Goal: Navigation & Orientation: Find specific page/section

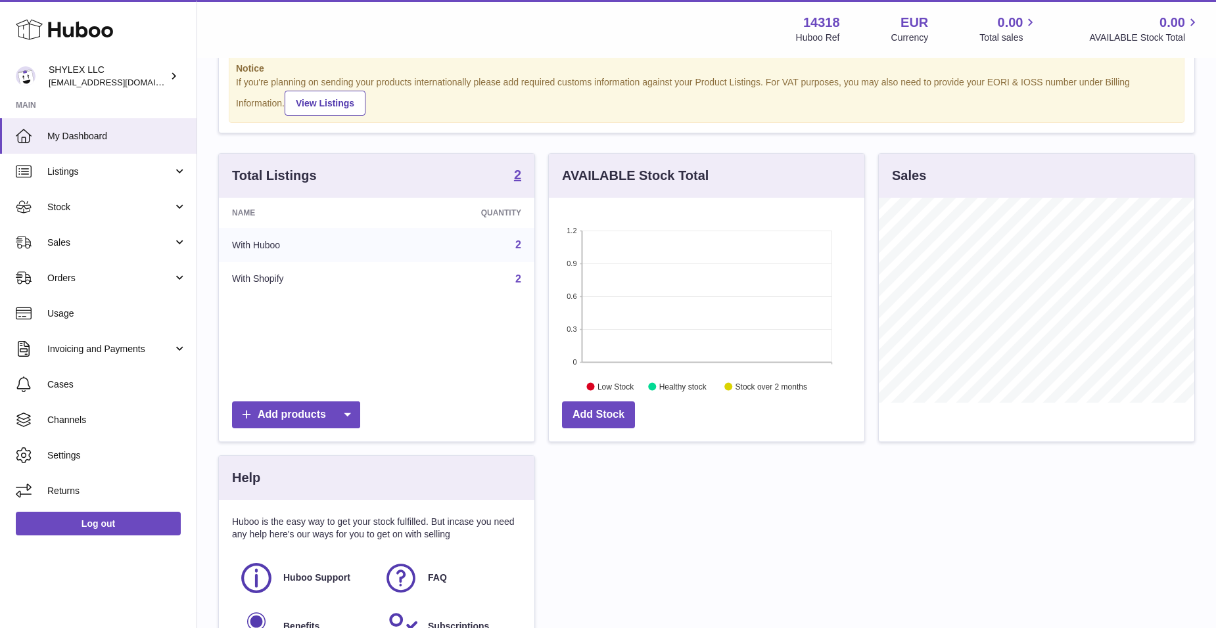
scroll to position [197, 0]
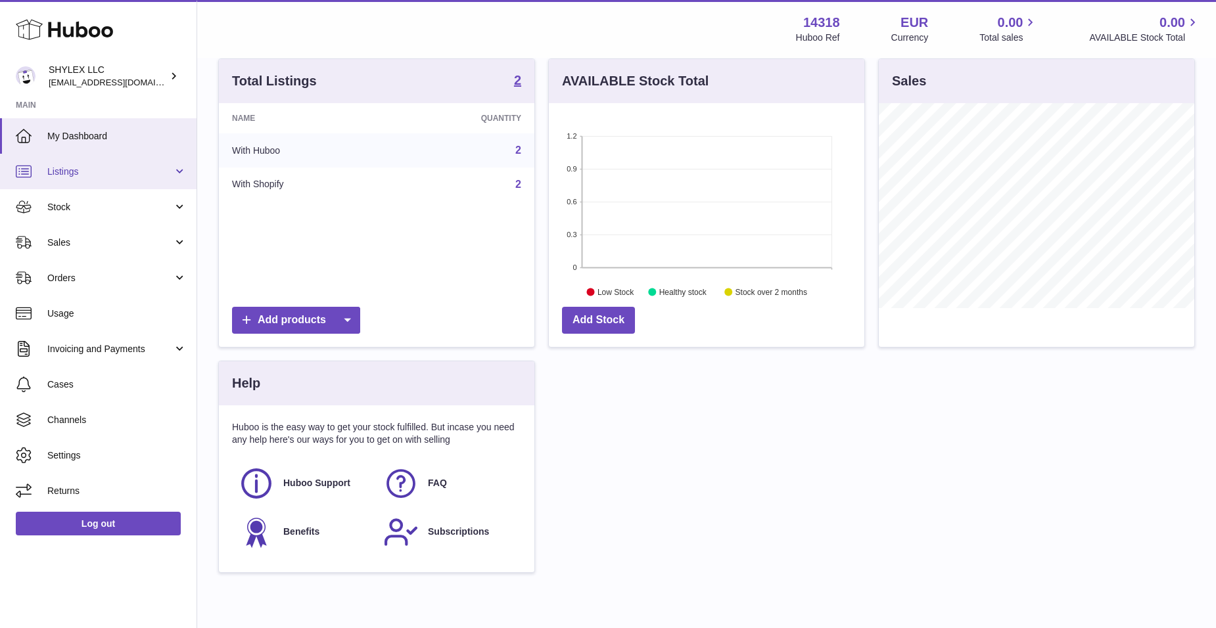
click at [120, 177] on span "Listings" at bounding box center [110, 172] width 126 height 12
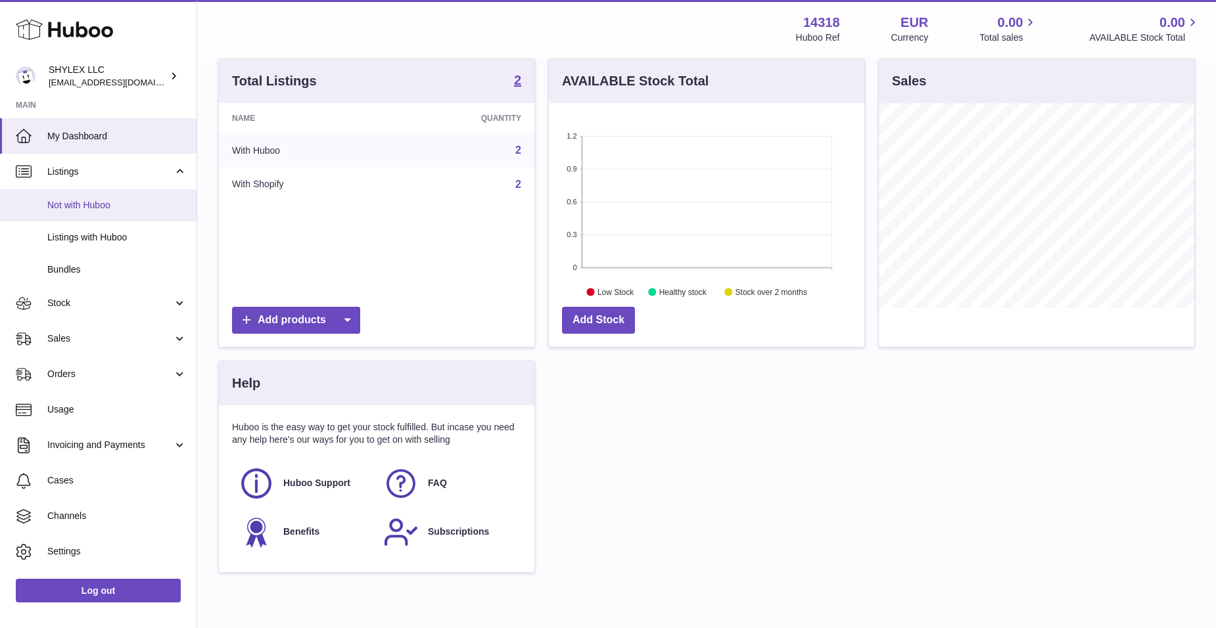
click at [120, 219] on link "Not with Huboo" at bounding box center [98, 205] width 196 height 32
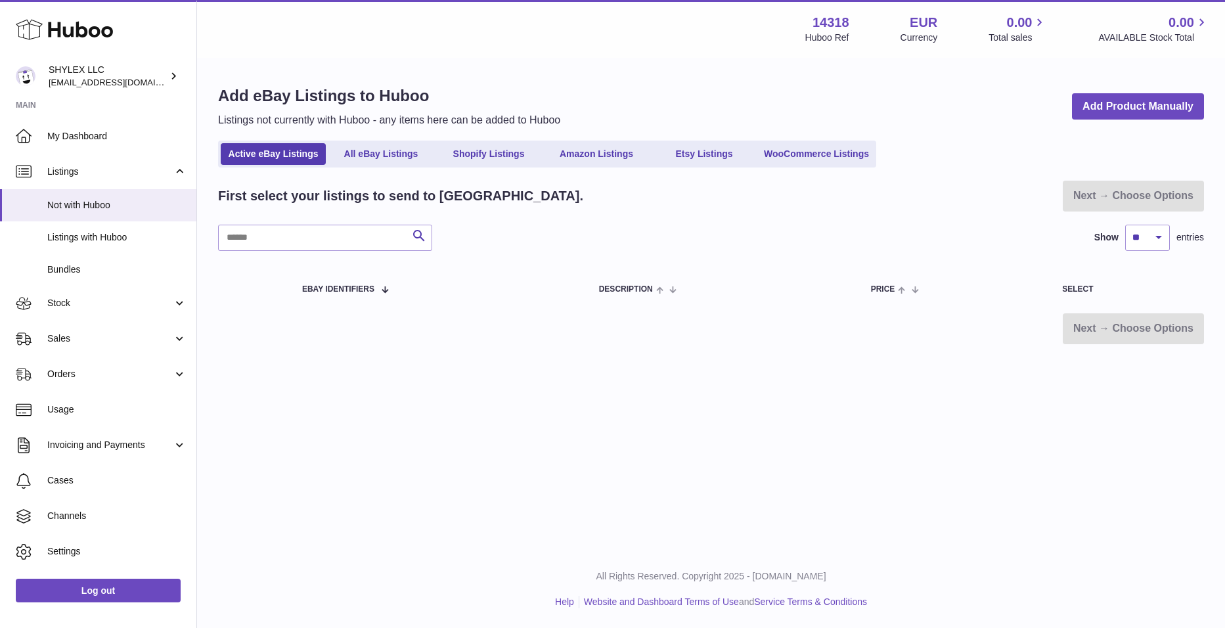
click at [118, 234] on span "Listings with Huboo" at bounding box center [116, 237] width 139 height 12
click at [150, 584] on link "Log out" at bounding box center [98, 591] width 165 height 24
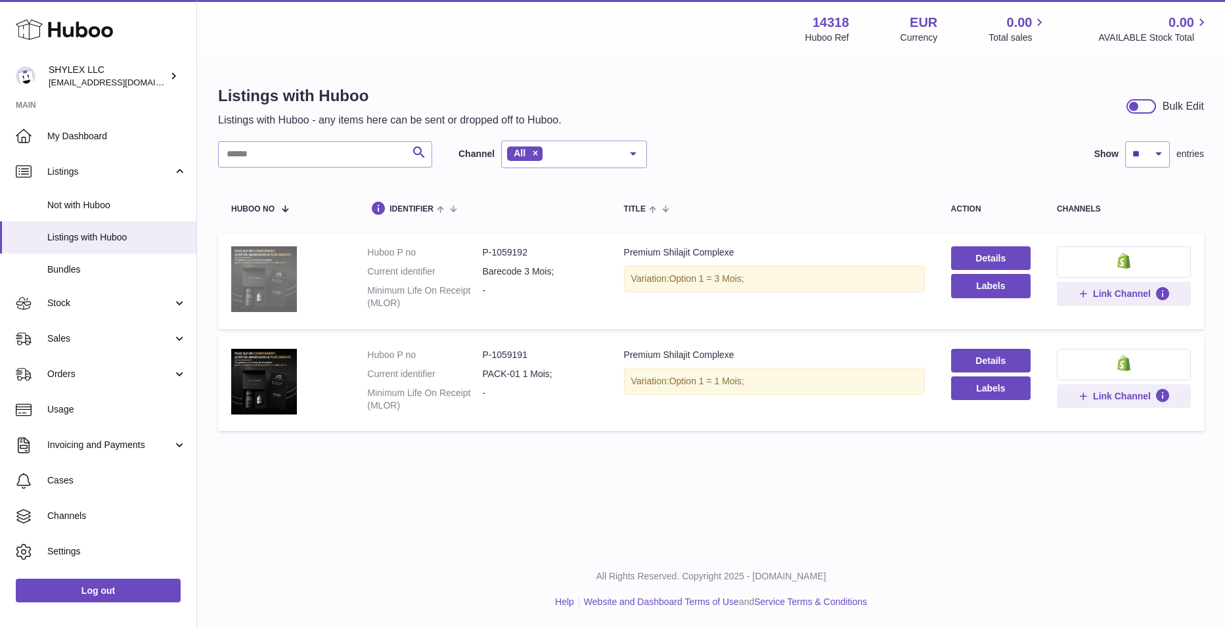
click at [281, 269] on img at bounding box center [264, 279] width 66 height 66
